Goal: Check status

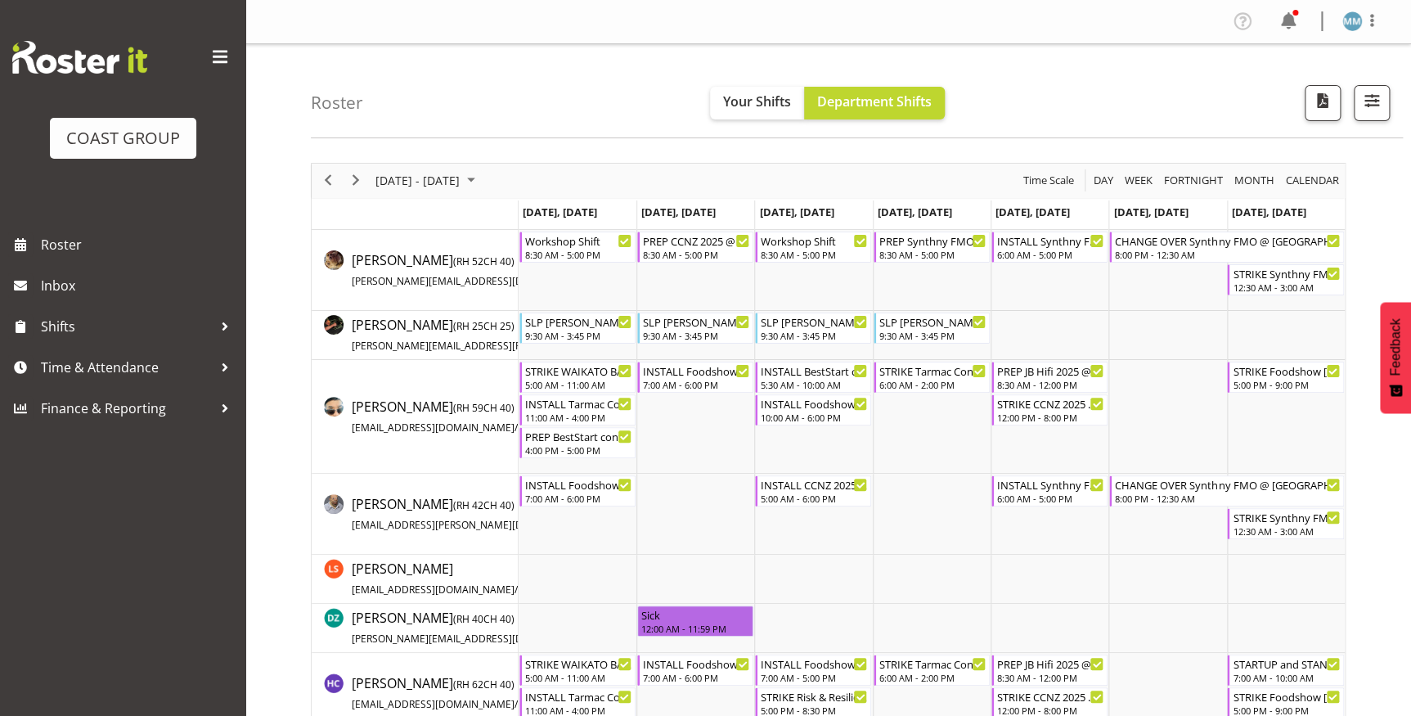
scroll to position [625, 0]
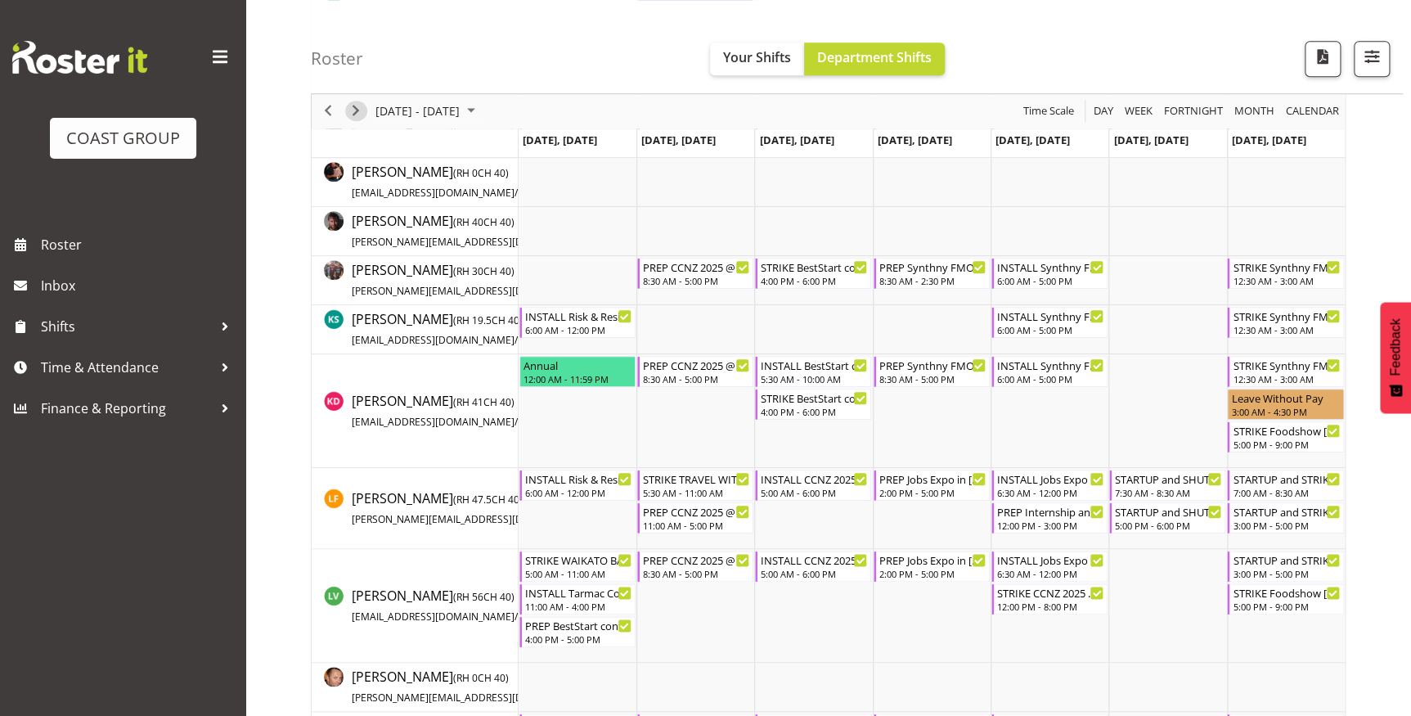
click at [353, 110] on span "Next" at bounding box center [356, 111] width 20 height 20
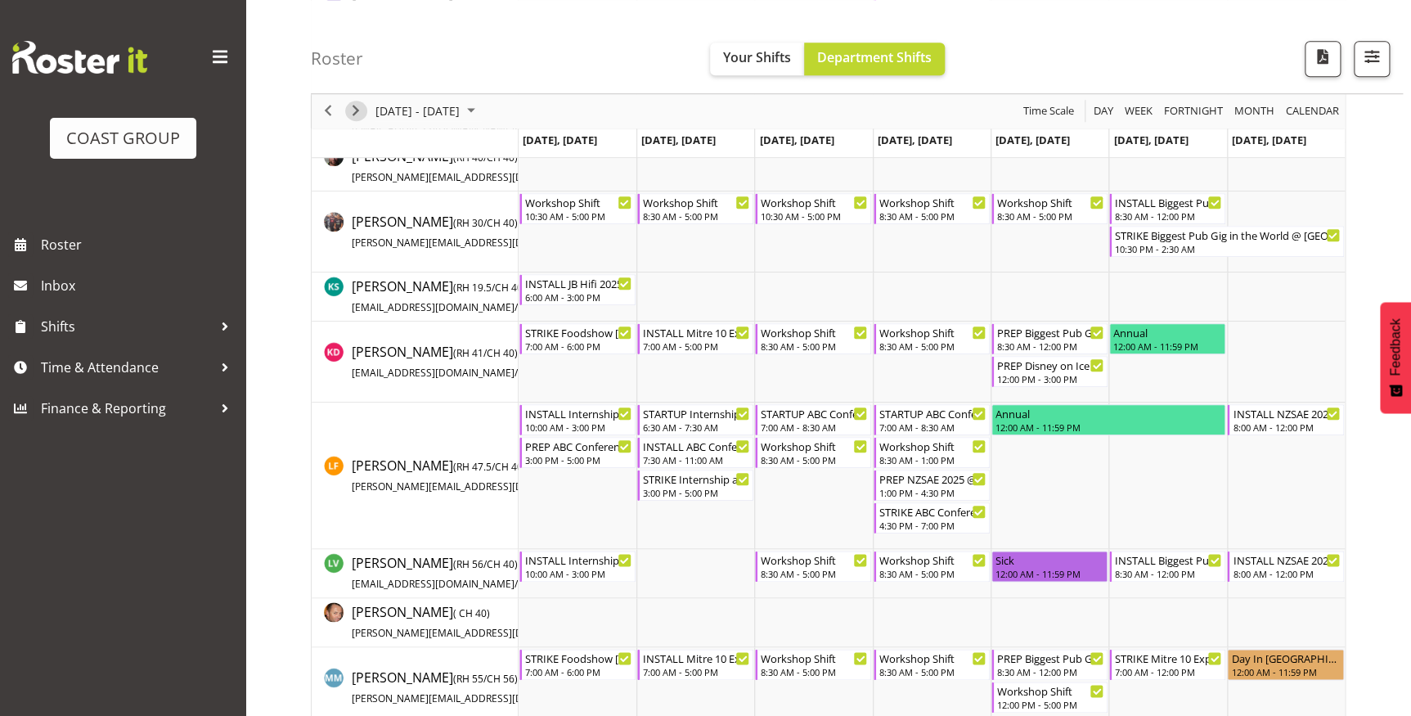
click at [353, 110] on span "Next" at bounding box center [356, 111] width 20 height 20
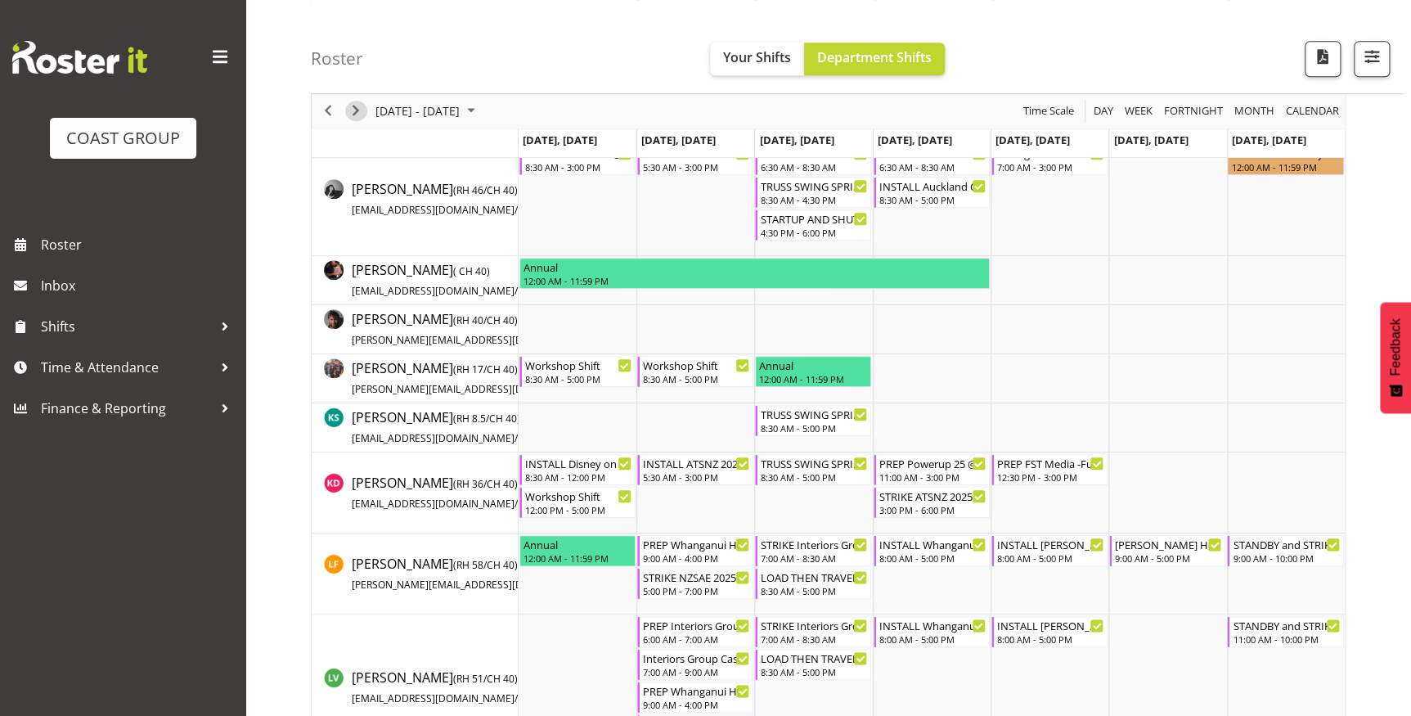
click at [353, 110] on span "Next" at bounding box center [356, 111] width 20 height 20
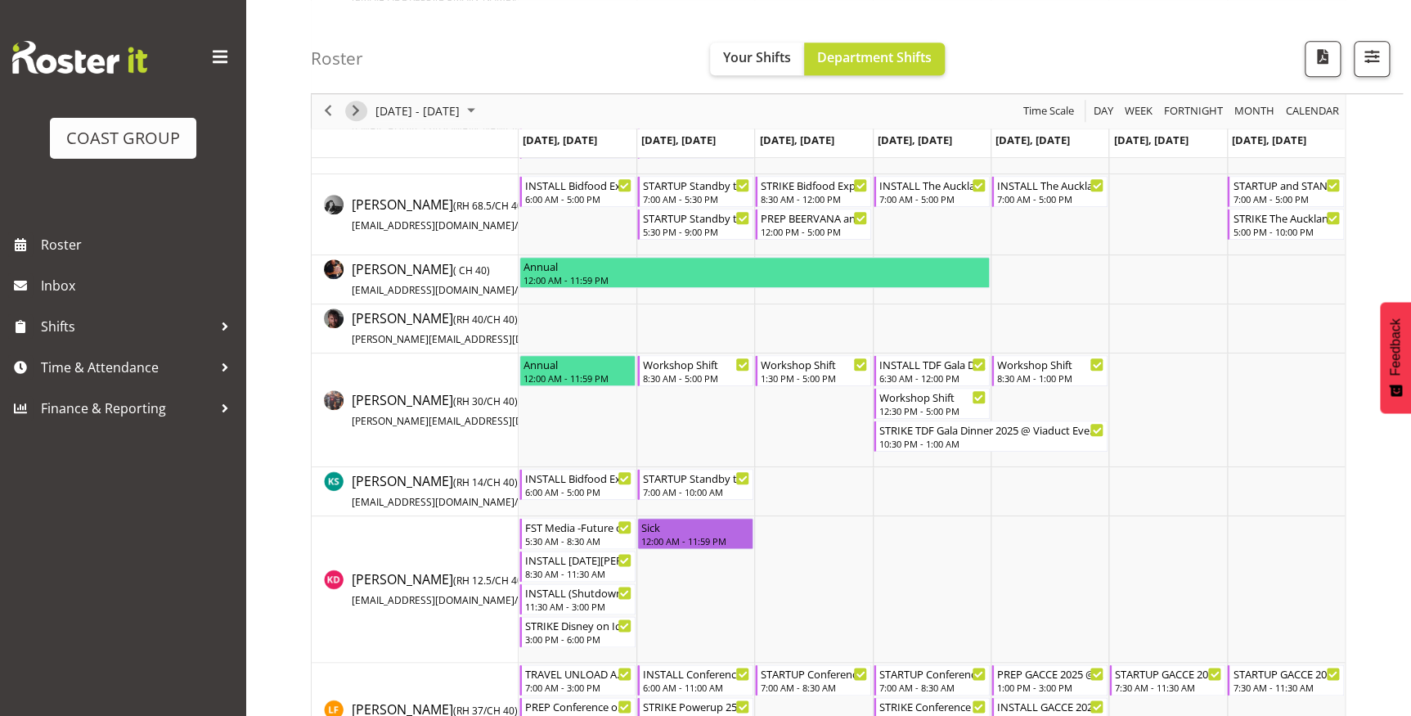
click at [353, 110] on span "Next" at bounding box center [356, 111] width 20 height 20
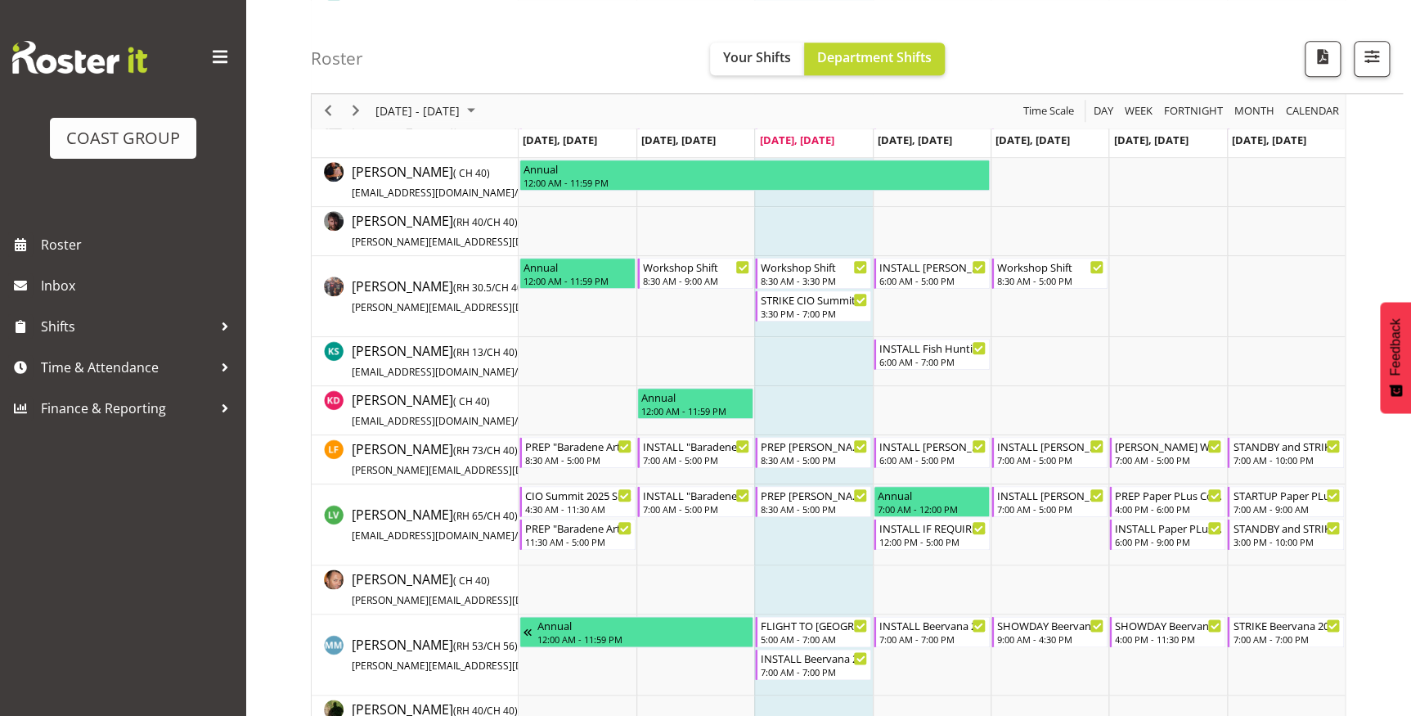
scroll to position [785, 0]
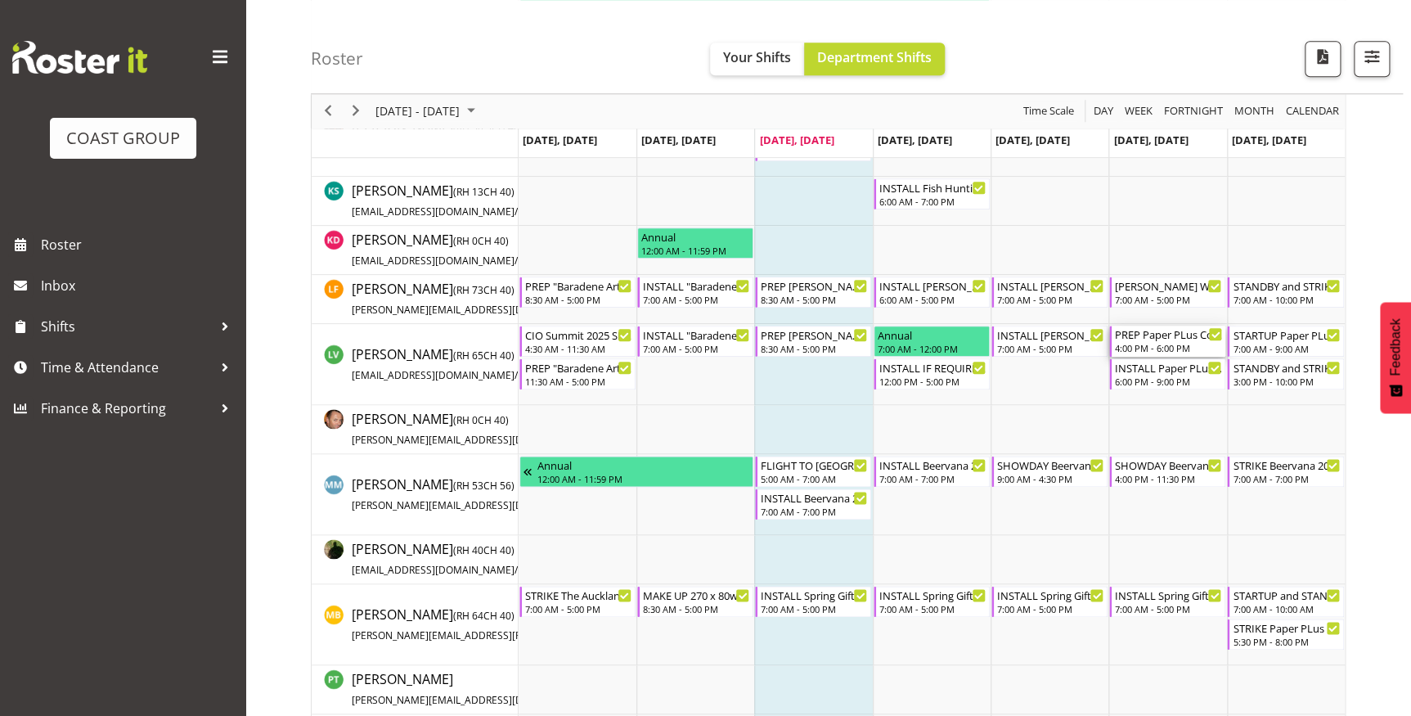
click at [1166, 341] on div "4:00 PM - 6:00 PM" at bounding box center [1168, 347] width 107 height 13
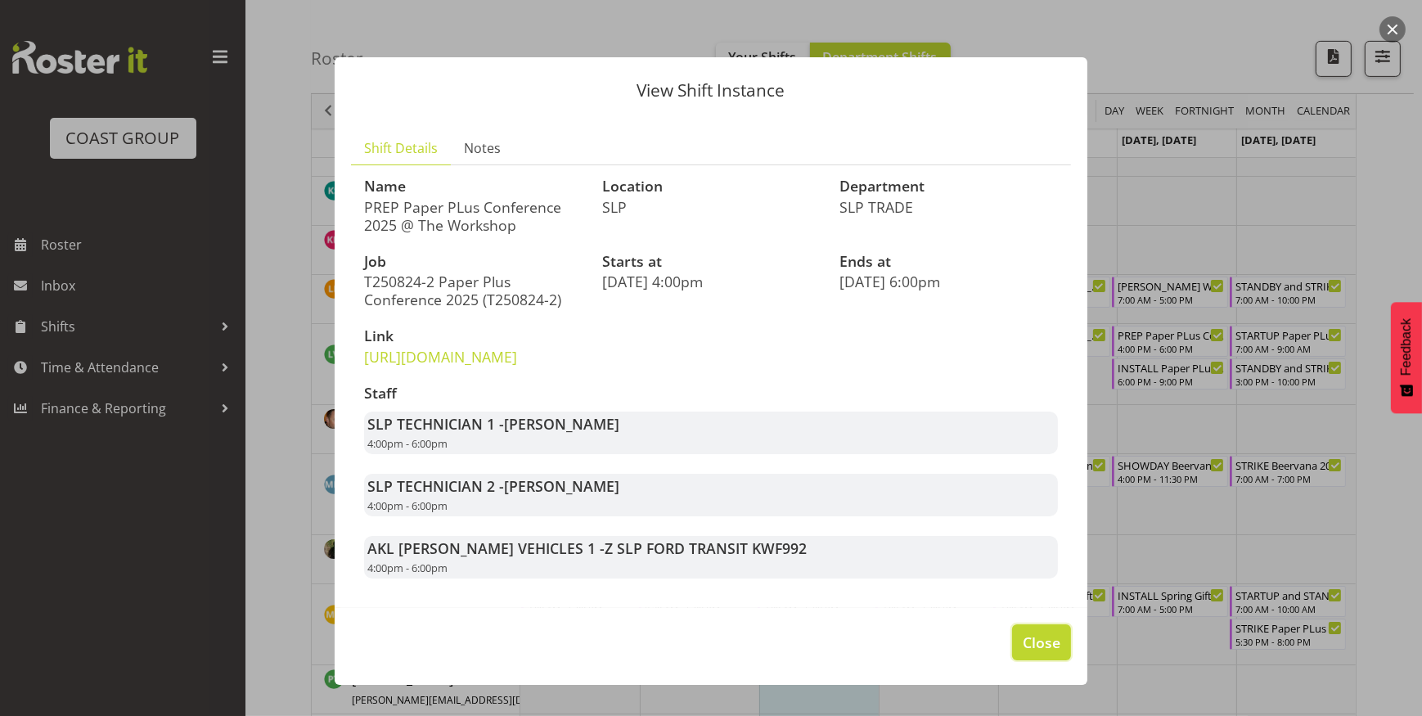
click at [1022, 653] on span "Close" at bounding box center [1041, 641] width 38 height 21
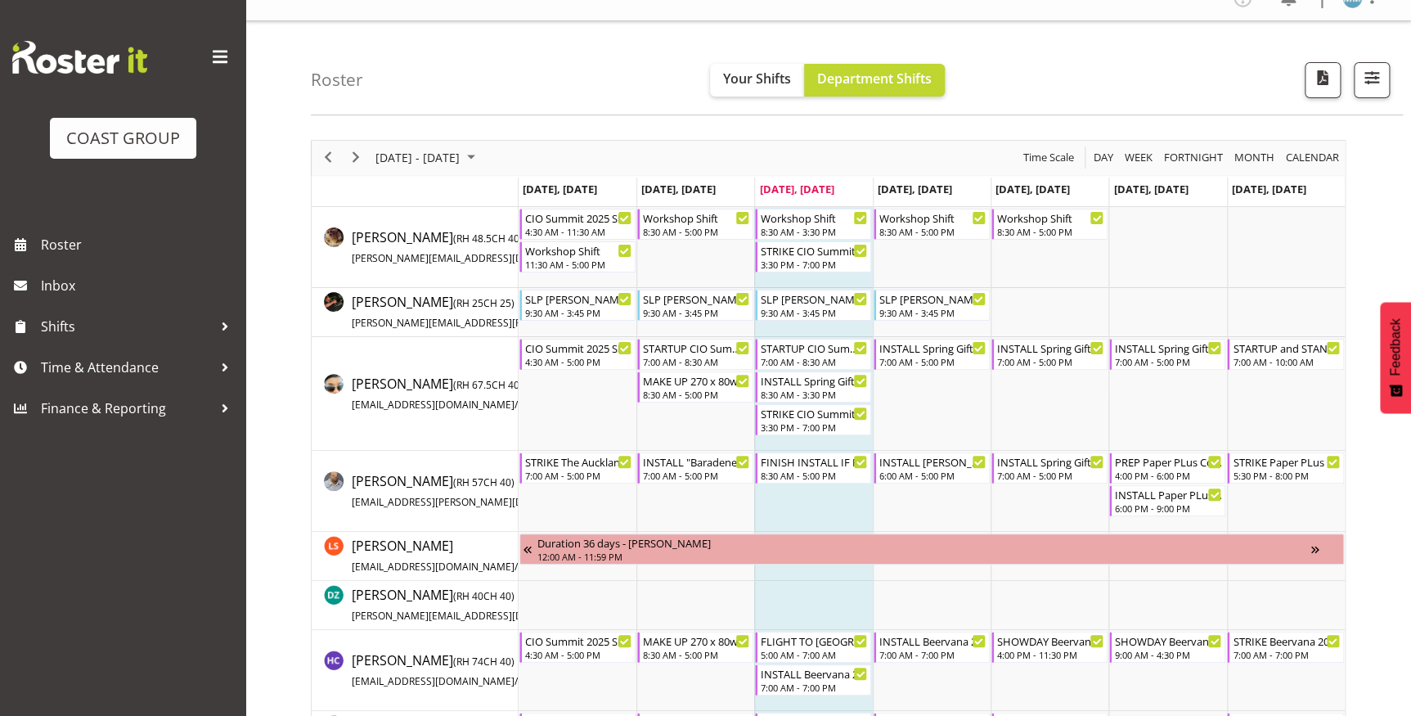
scroll to position [0, 0]
